Goal: Task Accomplishment & Management: Manage account settings

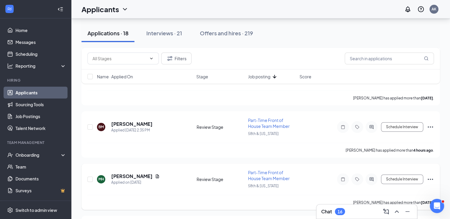
scroll to position [235, 0]
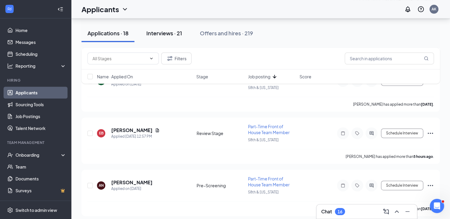
click at [174, 27] on button "Interviews · 21" at bounding box center [164, 33] width 48 height 18
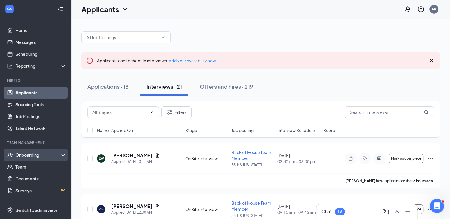
click at [28, 155] on div "Onboarding" at bounding box center [38, 155] width 46 height 6
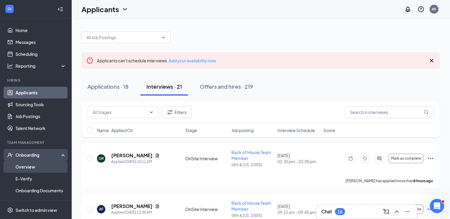
click at [27, 168] on link "Overview" at bounding box center [40, 167] width 51 height 12
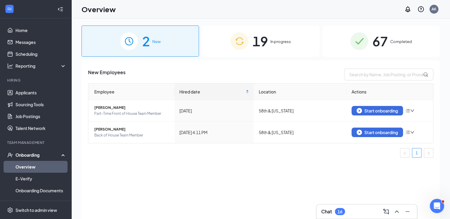
click at [270, 40] on div "19 In progress" at bounding box center [260, 41] width 117 height 31
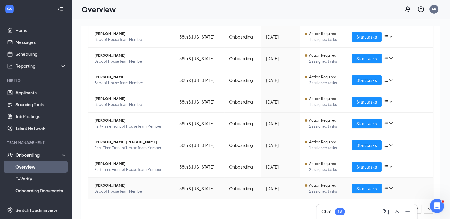
scroll to position [27, 0]
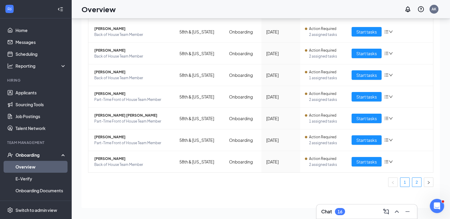
click at [412, 182] on link "2" at bounding box center [416, 182] width 9 height 9
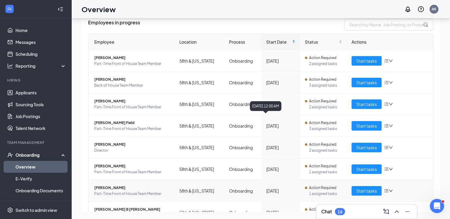
scroll to position [23, 0]
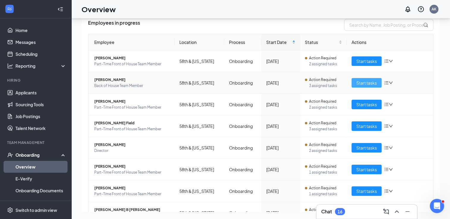
click at [357, 85] on span "Start tasks" at bounding box center [366, 83] width 21 height 7
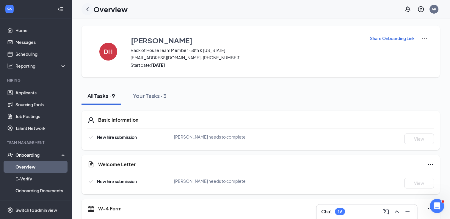
click at [87, 6] on icon "ChevronLeft" at bounding box center [87, 9] width 7 height 7
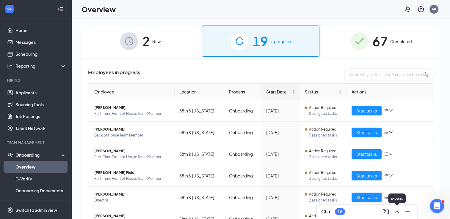
click at [397, 212] on icon "ChevronUp" at bounding box center [396, 212] width 4 height 2
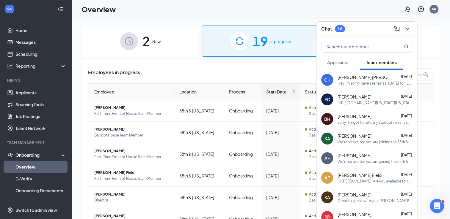
click at [351, 62] on button "Applicants" at bounding box center [337, 62] width 33 height 15
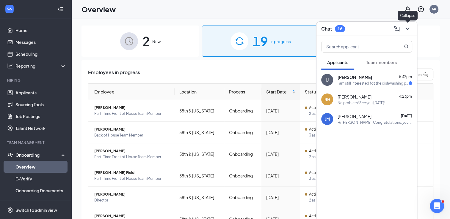
click at [409, 26] on icon "ChevronDown" at bounding box center [407, 28] width 7 height 7
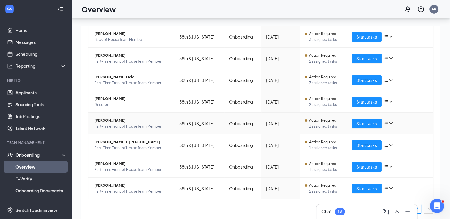
scroll to position [27, 0]
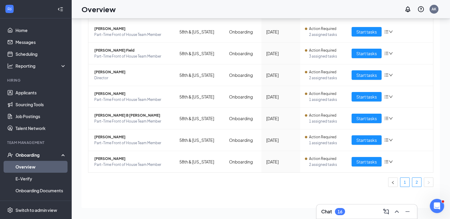
click at [401, 180] on link "1" at bounding box center [404, 182] width 9 height 9
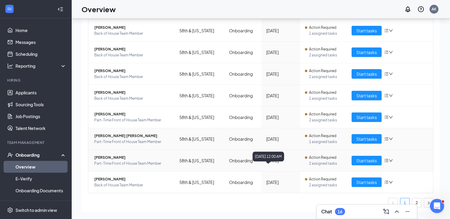
scroll to position [117, 0]
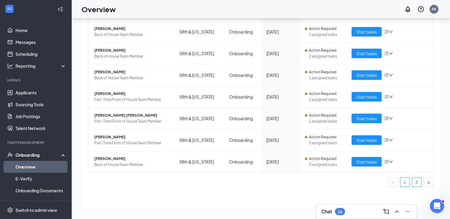
click at [415, 179] on link "2" at bounding box center [416, 182] width 9 height 9
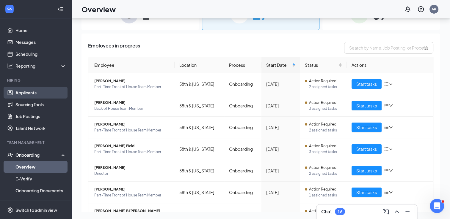
click at [37, 94] on link "Applicants" at bounding box center [40, 93] width 51 height 12
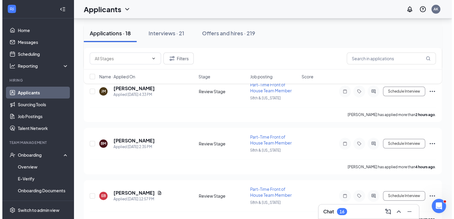
scroll to position [143, 0]
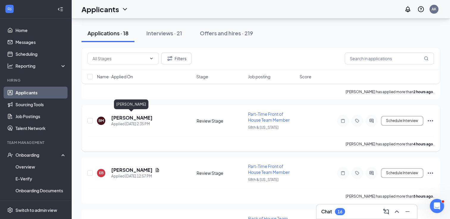
click at [136, 115] on h5 "[PERSON_NAME]" at bounding box center [131, 118] width 41 height 7
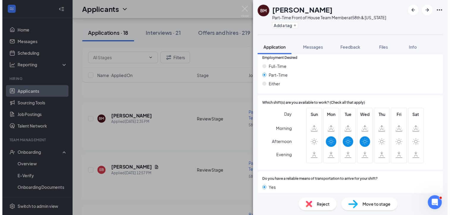
scroll to position [372, 0]
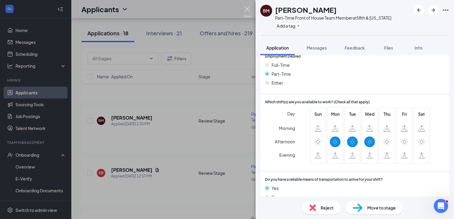
click at [249, 11] on img at bounding box center [247, 12] width 7 height 12
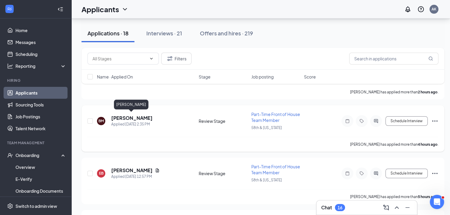
click at [131, 115] on h5 "[PERSON_NAME]" at bounding box center [131, 118] width 41 height 7
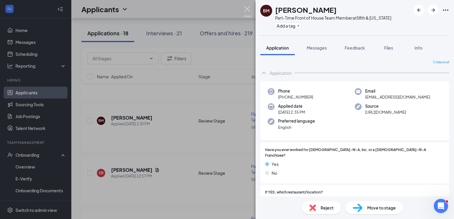
click at [249, 8] on img at bounding box center [247, 12] width 7 height 12
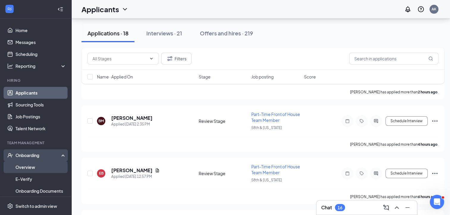
click at [31, 167] on link "Overview" at bounding box center [40, 167] width 51 height 12
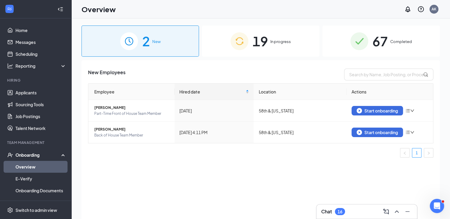
click at [265, 42] on span "19" at bounding box center [259, 41] width 15 height 21
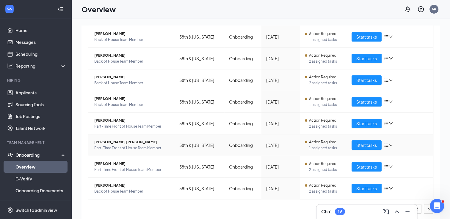
scroll to position [27, 0]
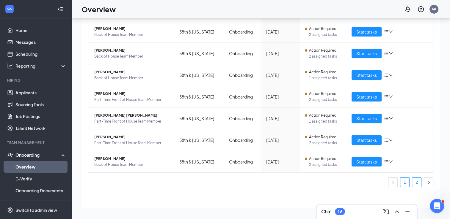
click at [412, 184] on link "2" at bounding box center [416, 182] width 9 height 9
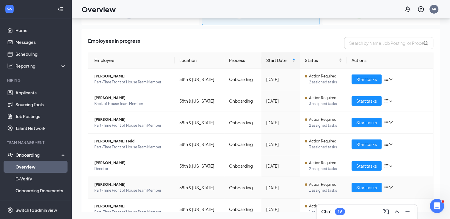
scroll to position [4, 0]
click at [108, 99] on span "[PERSON_NAME]" at bounding box center [131, 98] width 75 height 6
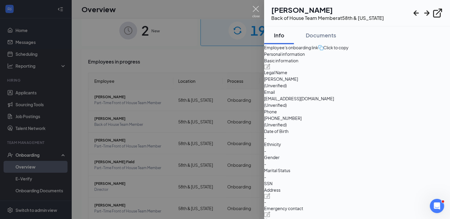
click at [255, 7] on img at bounding box center [255, 12] width 7 height 12
